Goal: Task Accomplishment & Management: Manage account settings

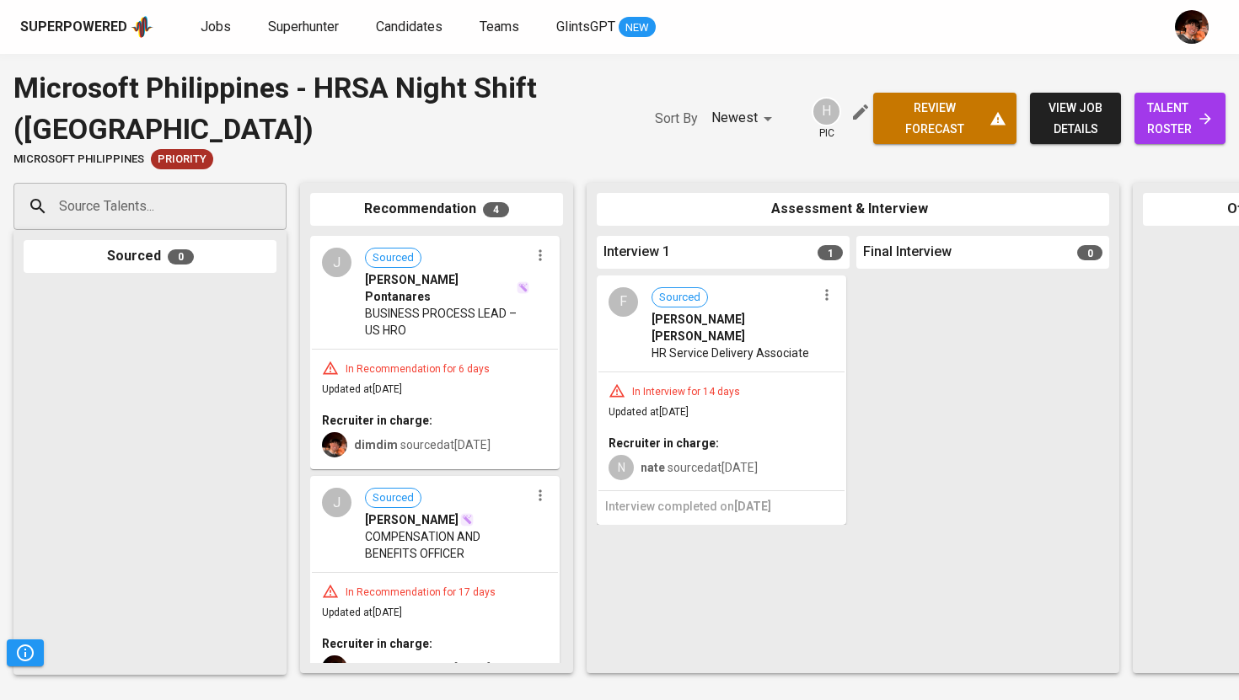
click at [212, 32] on span "Jobs" at bounding box center [216, 27] width 30 height 16
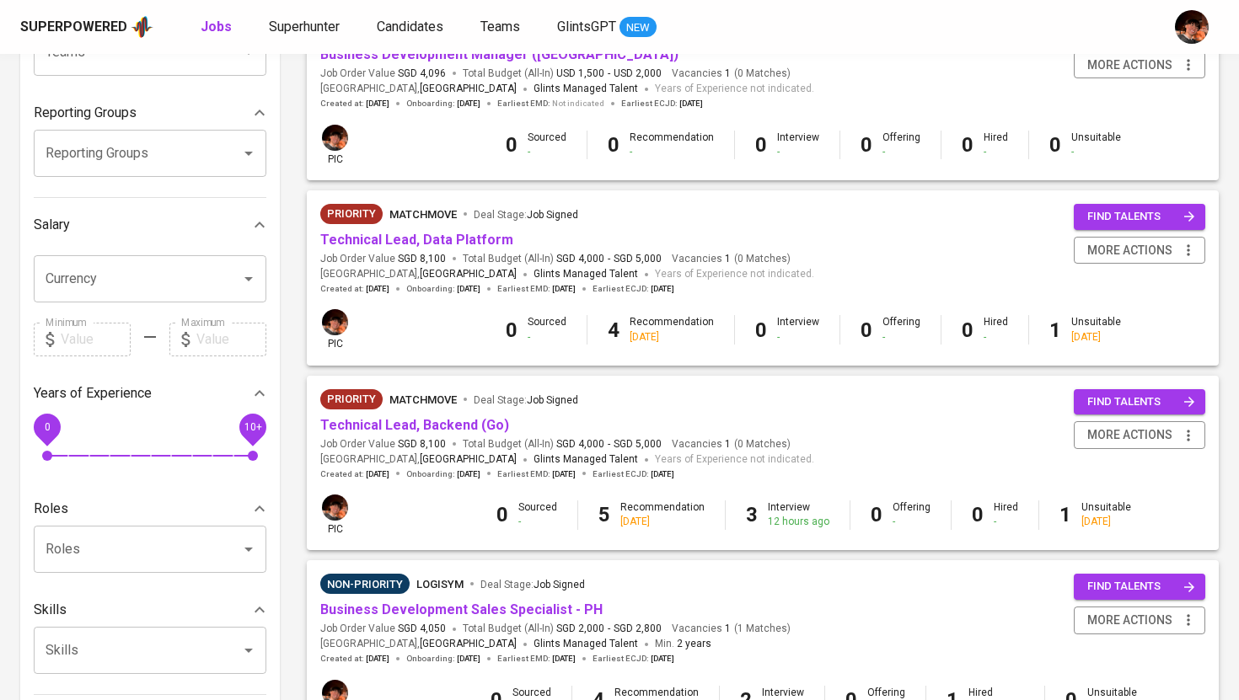
scroll to position [297, 0]
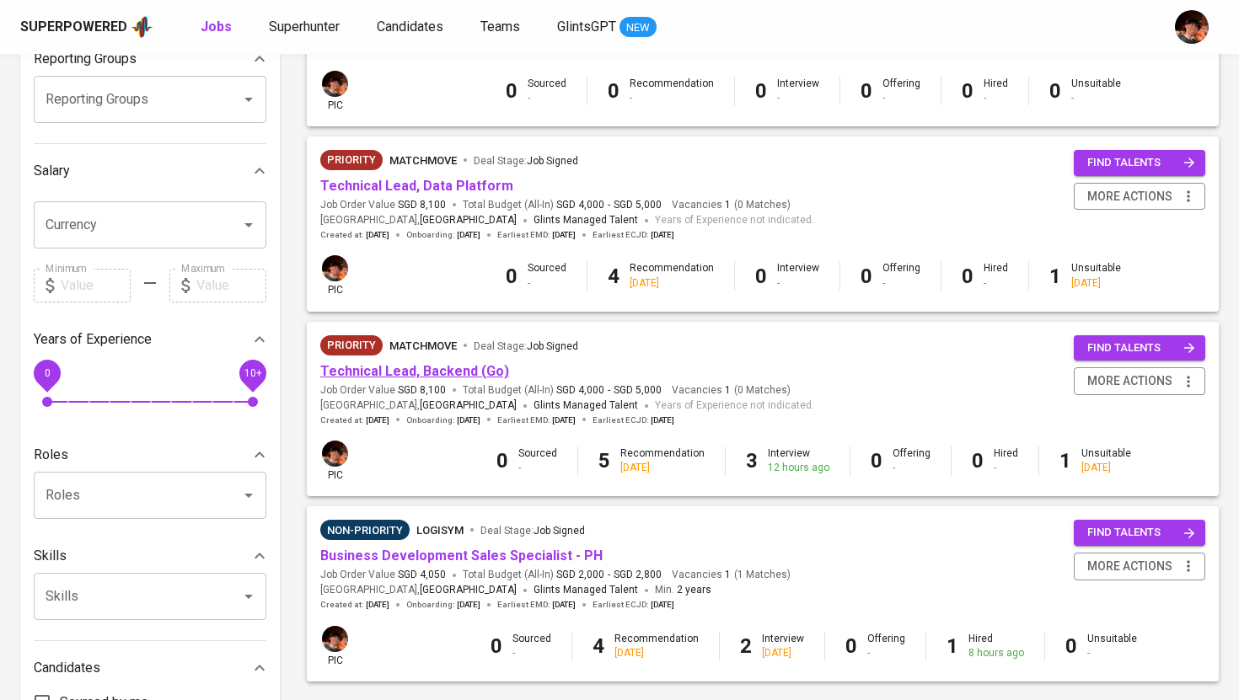
click at [421, 374] on link "Technical Lead, Backend (Go)" at bounding box center [414, 371] width 189 height 16
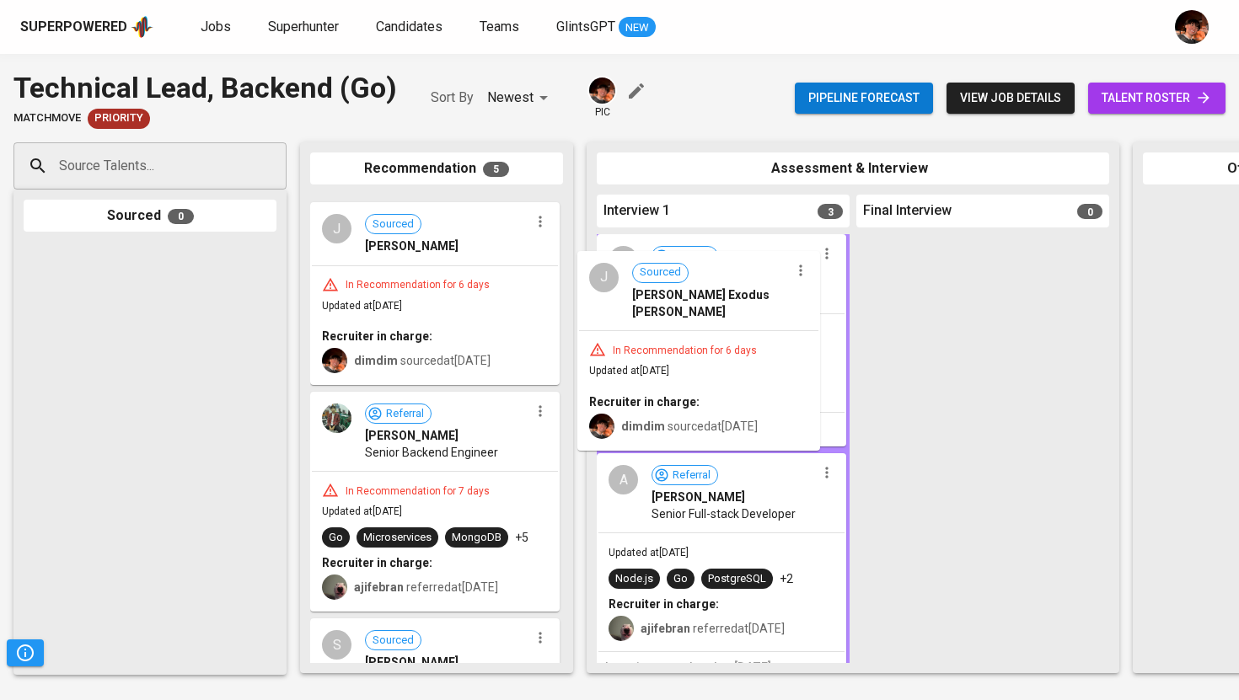
drag, startPoint x: 374, startPoint y: 284, endPoint x: 645, endPoint y: 339, distance: 276.8
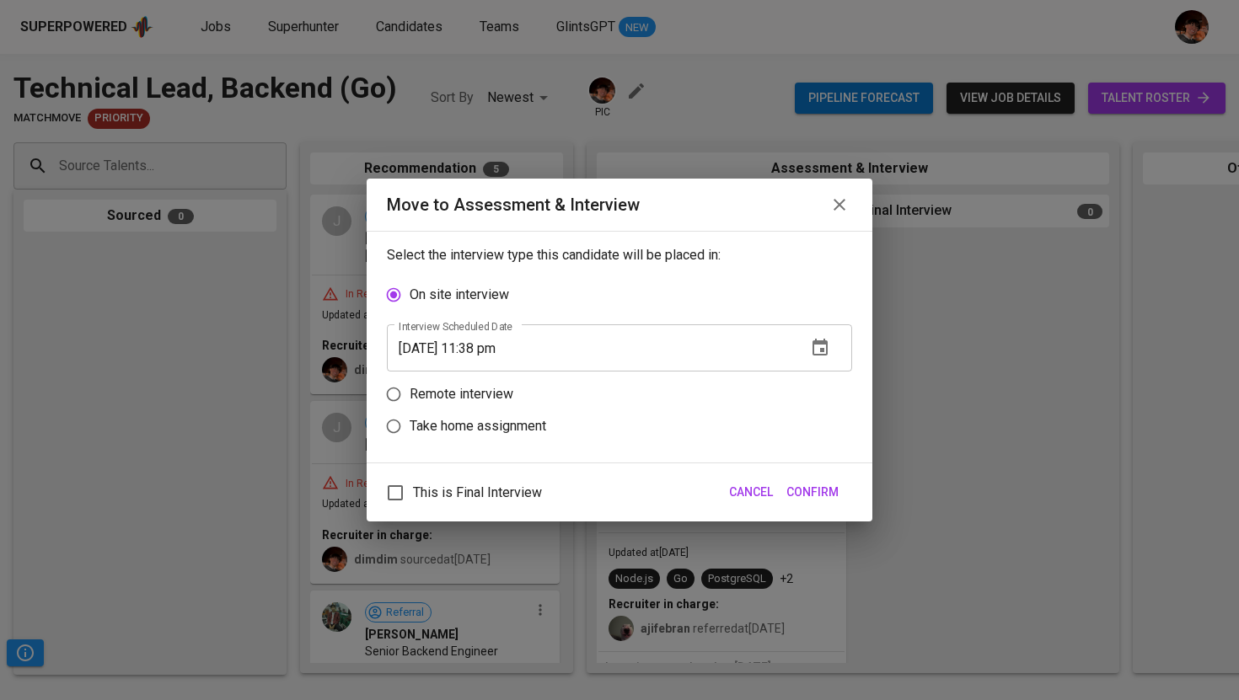
click at [475, 399] on p "Remote interview" at bounding box center [462, 394] width 104 height 20
click at [410, 399] on input "Remote interview" at bounding box center [394, 394] width 32 height 32
radio input "true"
click at [487, 377] on input "[DATE] 11:38 pm" at bounding box center [590, 379] width 406 height 47
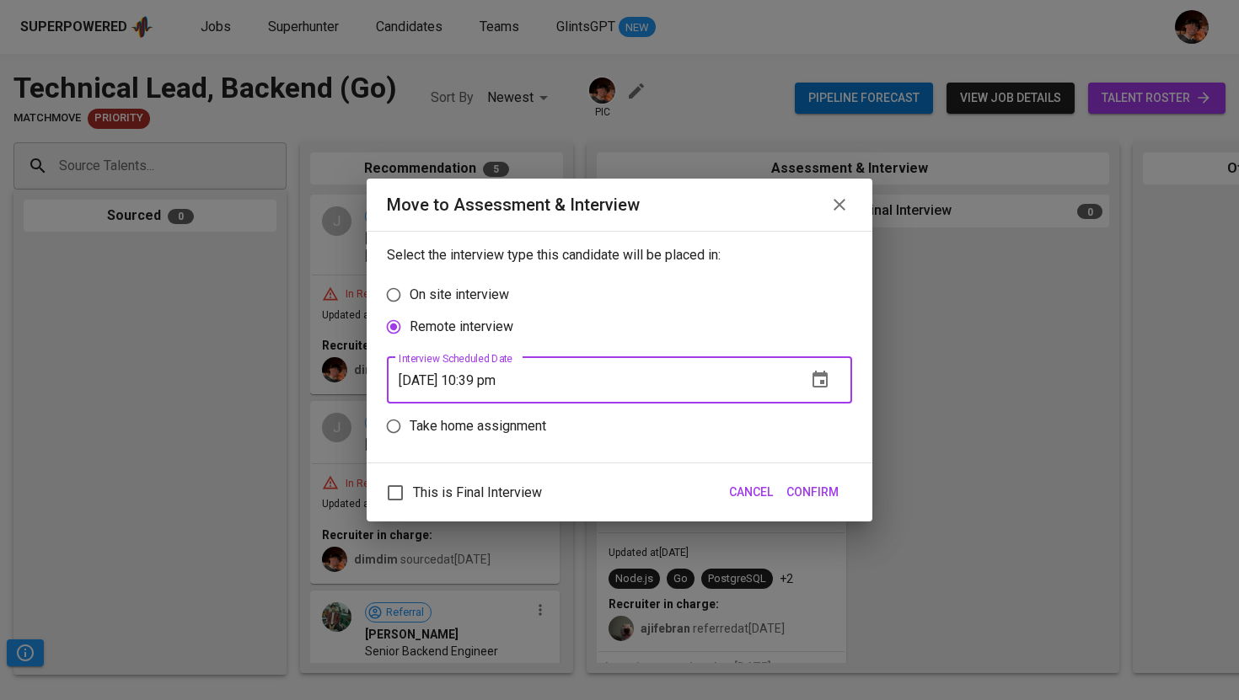
type input "[DATE] 10:39 pm"
click at [801, 499] on span "Confirm" at bounding box center [812, 492] width 52 height 21
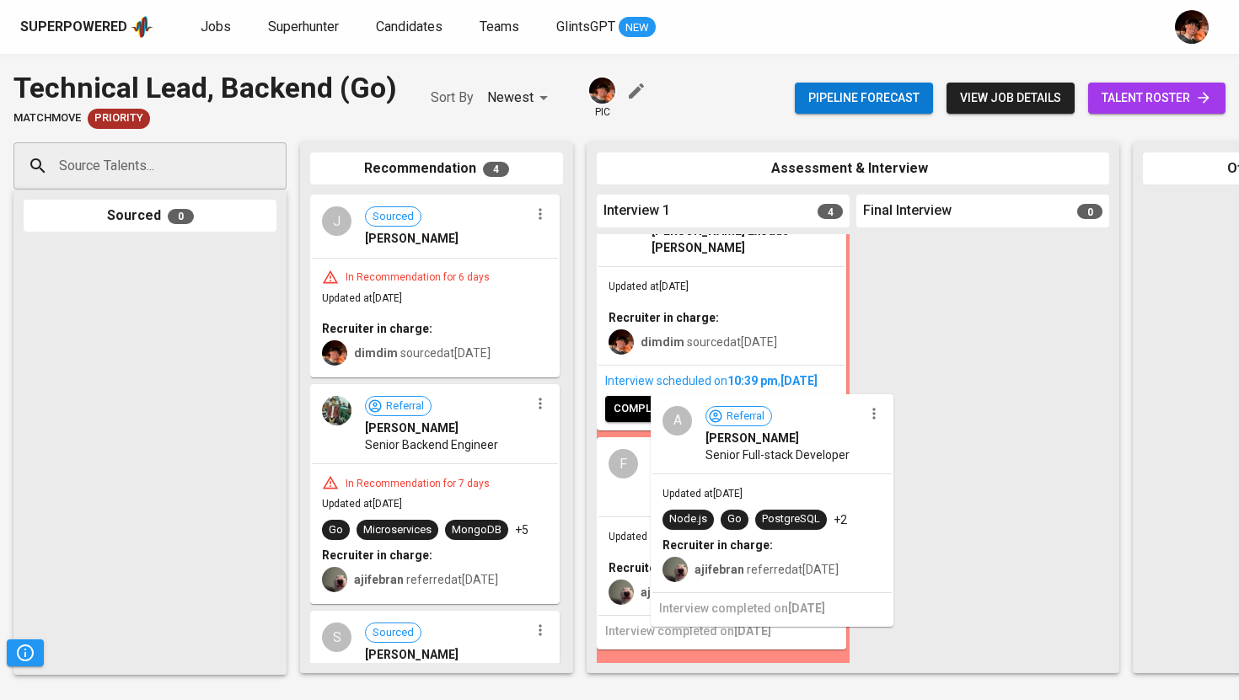
scroll to position [47, 0]
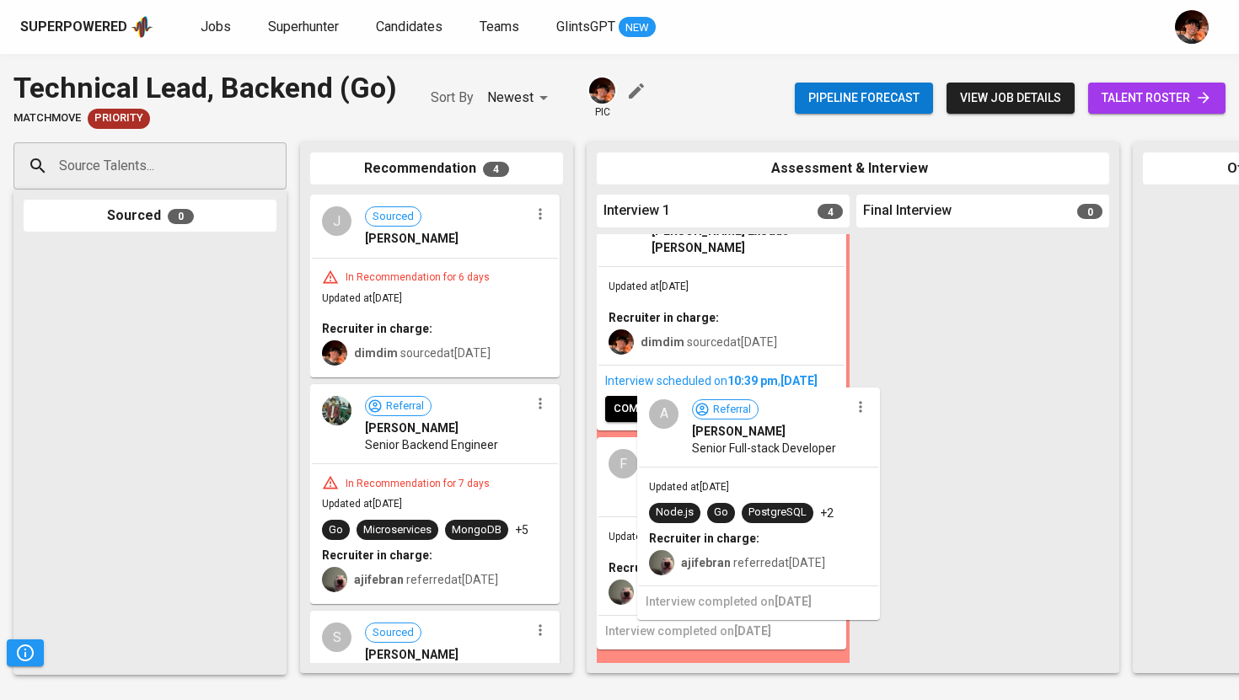
drag, startPoint x: 639, startPoint y: 522, endPoint x: 678, endPoint y: 510, distance: 41.3
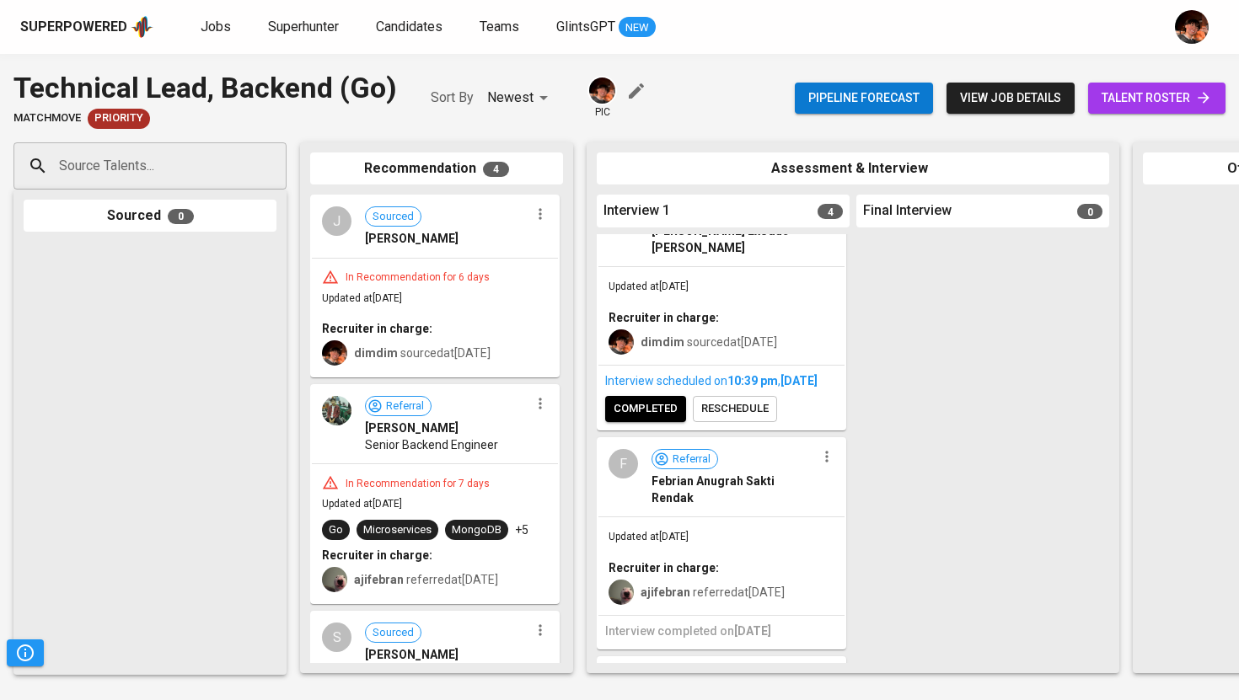
click at [818, 464] on button "button" at bounding box center [827, 457] width 22 height 22
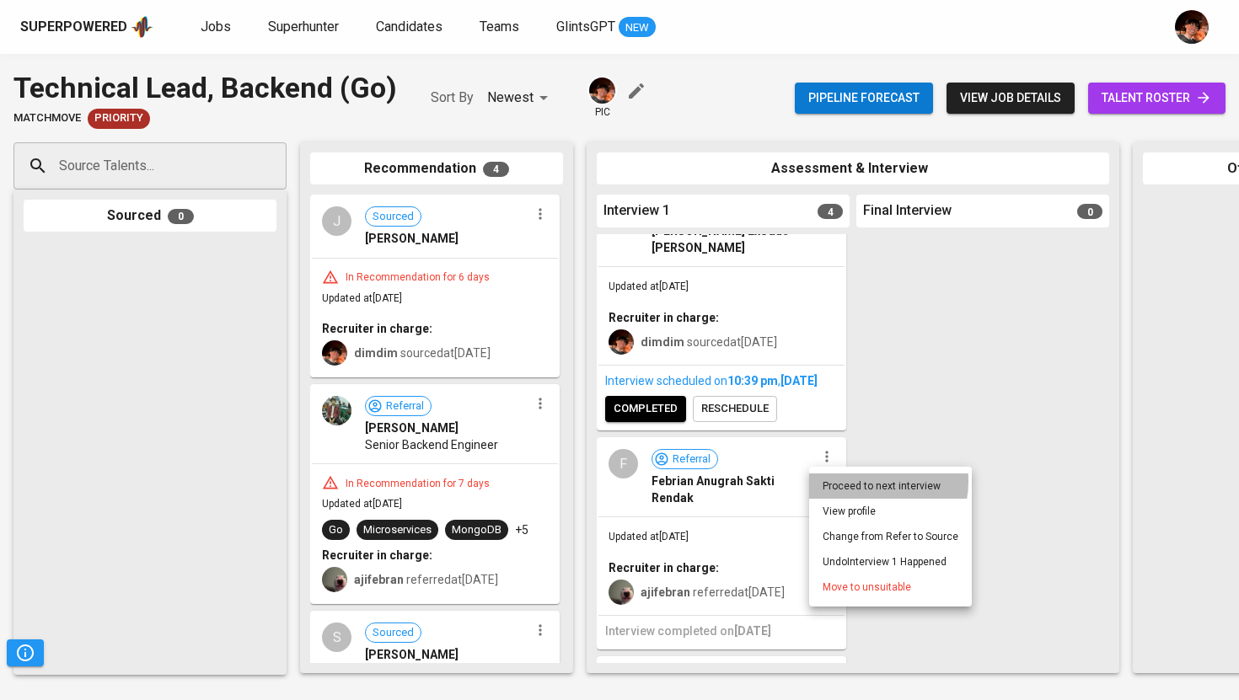
click at [862, 481] on li "Proceed to next interview" at bounding box center [890, 486] width 163 height 25
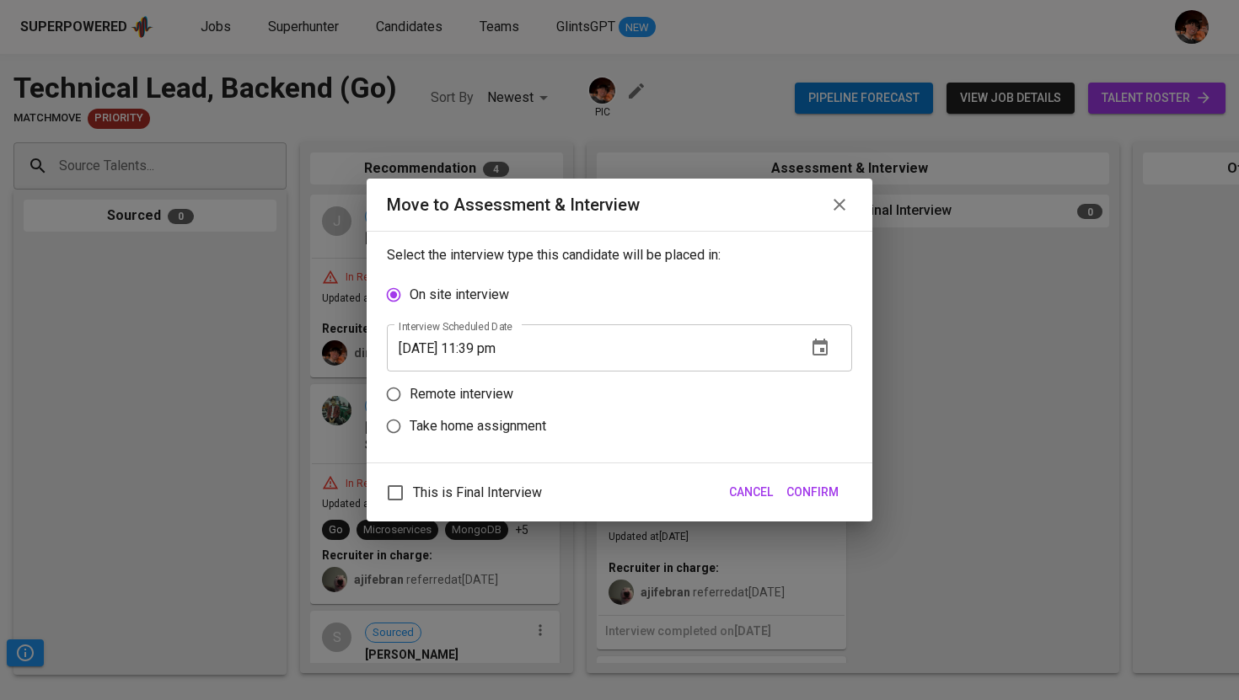
click at [511, 392] on p "Remote interview" at bounding box center [462, 394] width 104 height 20
click at [410, 392] on input "Remote interview" at bounding box center [394, 394] width 32 height 32
radio input "true"
click at [486, 382] on input "[DATE] 11:39 pm" at bounding box center [590, 379] width 406 height 47
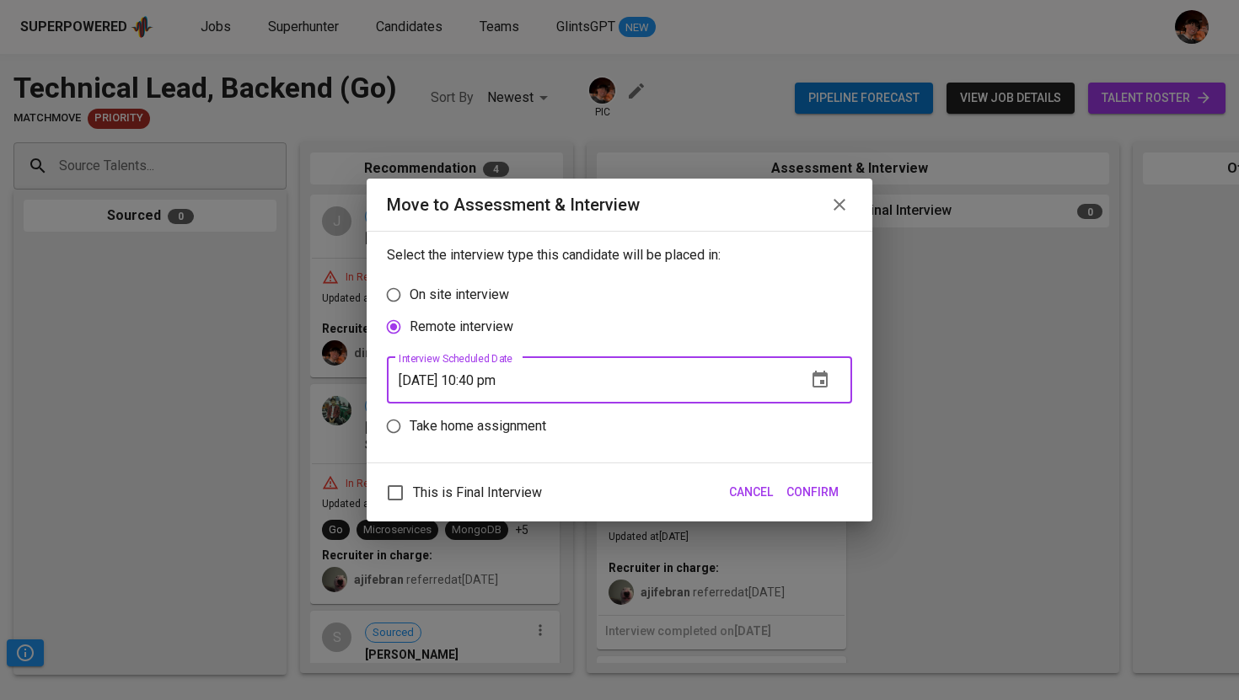
type input "[DATE] 10:40 pm"
click at [816, 499] on span "Confirm" at bounding box center [812, 492] width 52 height 21
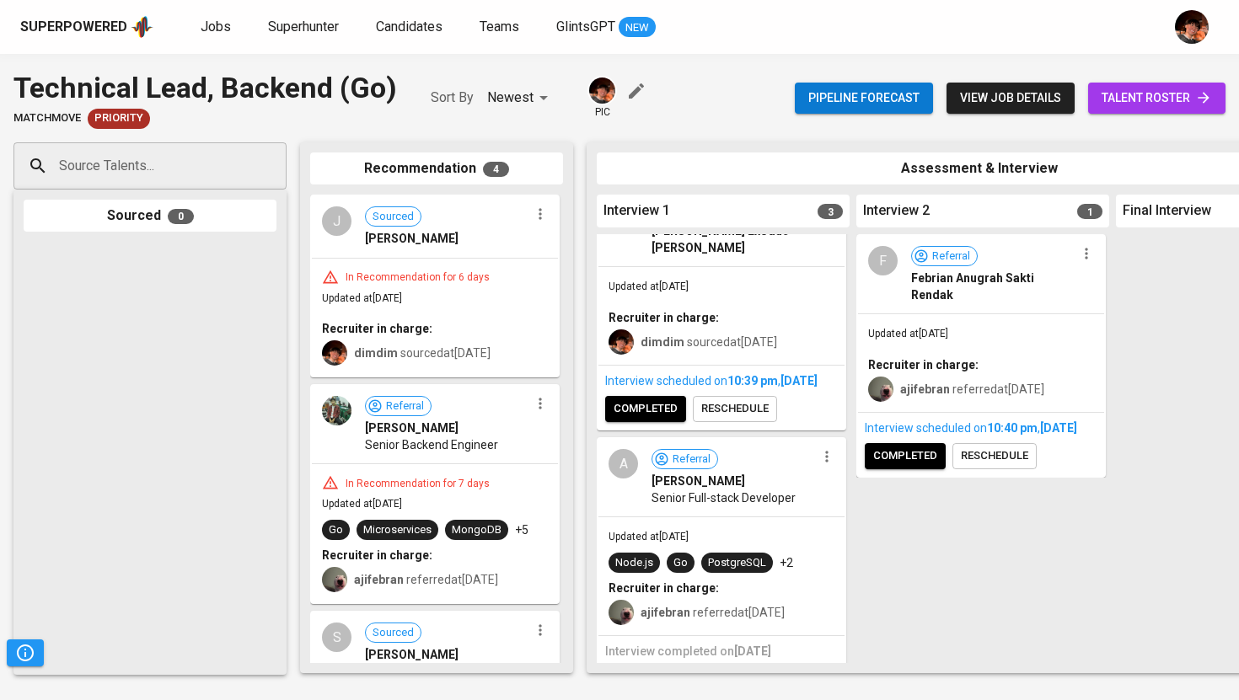
scroll to position [0, 0]
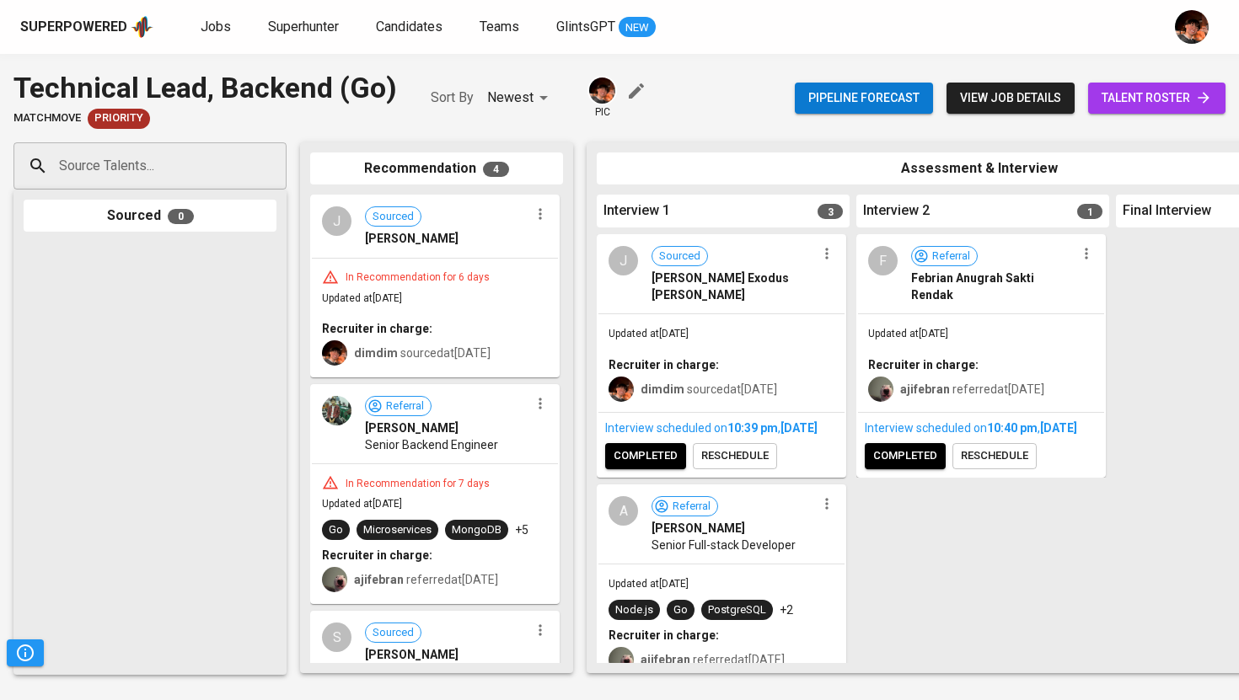
click at [657, 463] on span "completed" at bounding box center [645, 456] width 64 height 19
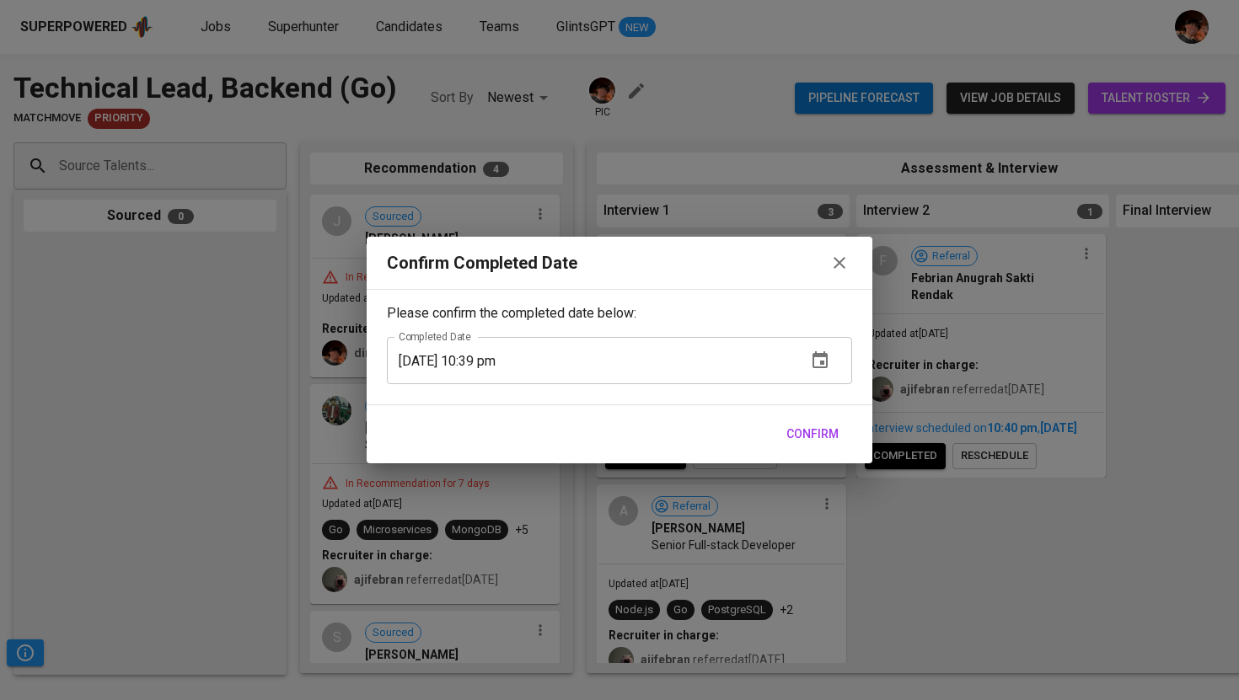
click at [797, 436] on span "Confirm" at bounding box center [812, 434] width 52 height 21
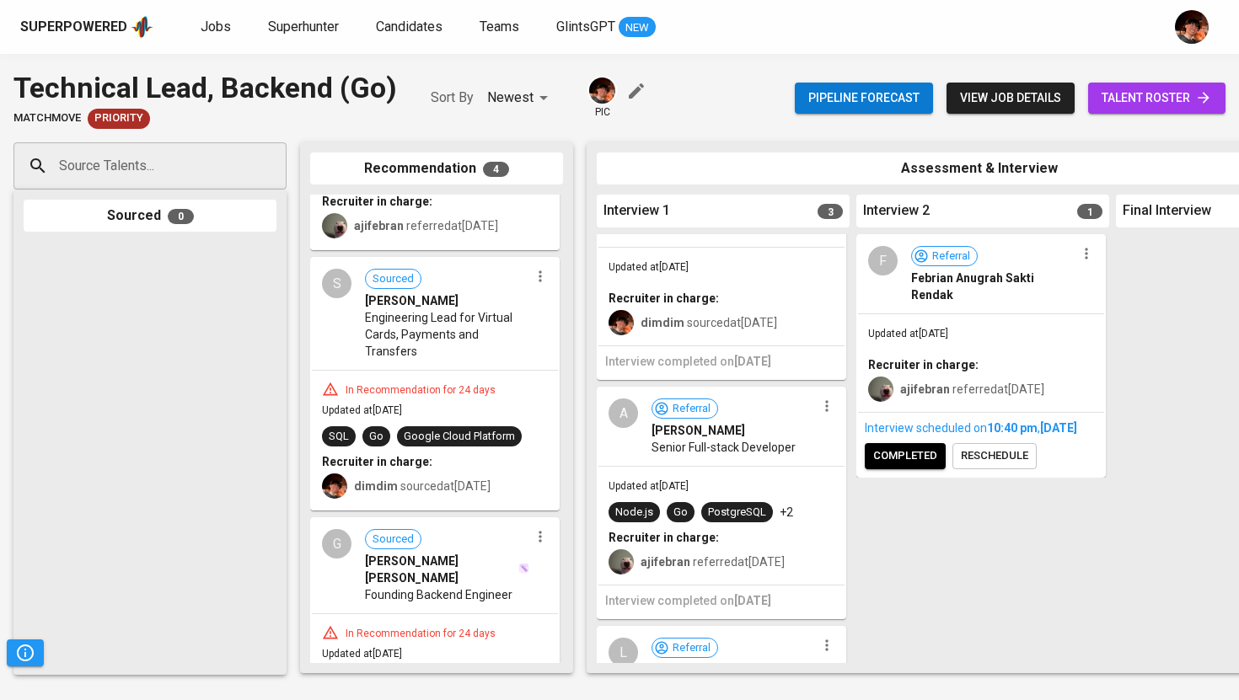
scroll to position [360, 0]
